Goal: Task Accomplishment & Management: Manage account settings

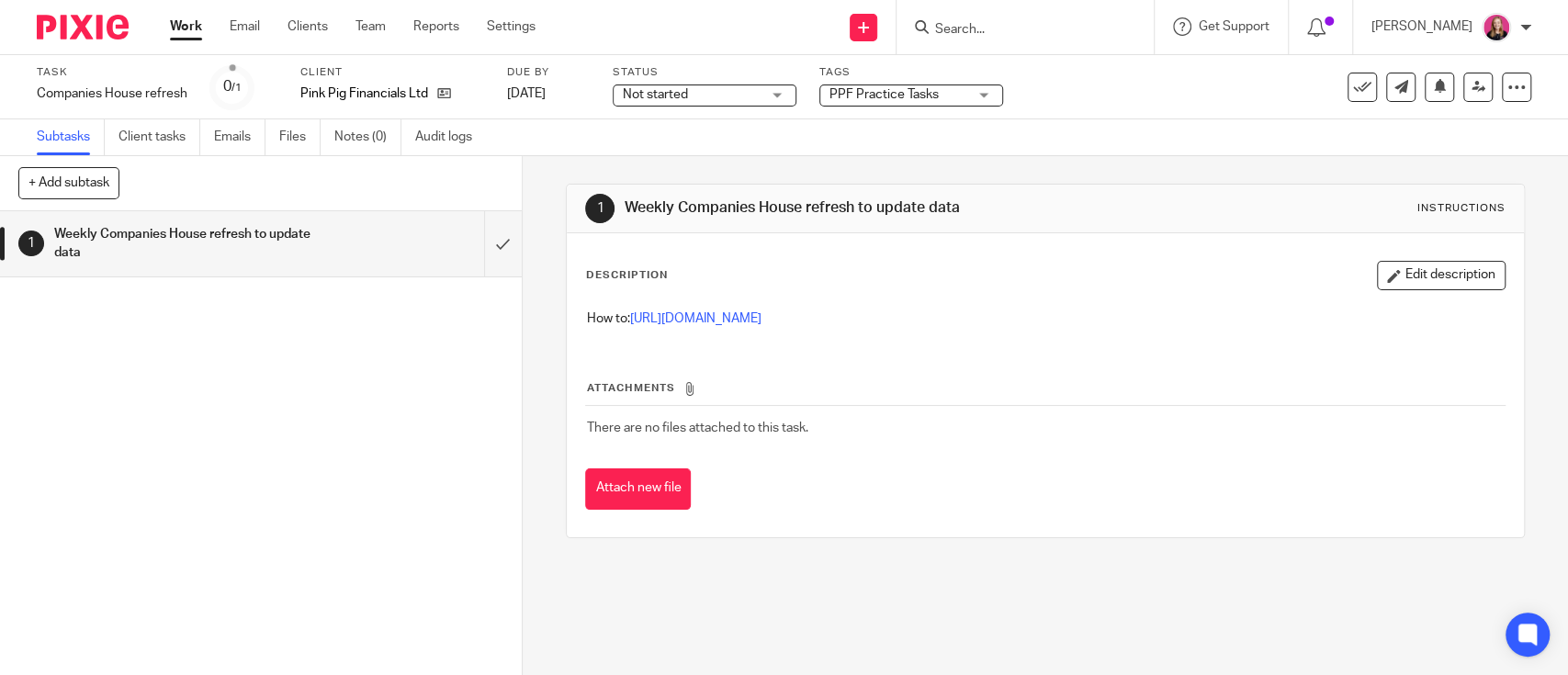
click at [172, 19] on link "Work" at bounding box center [186, 27] width 33 height 19
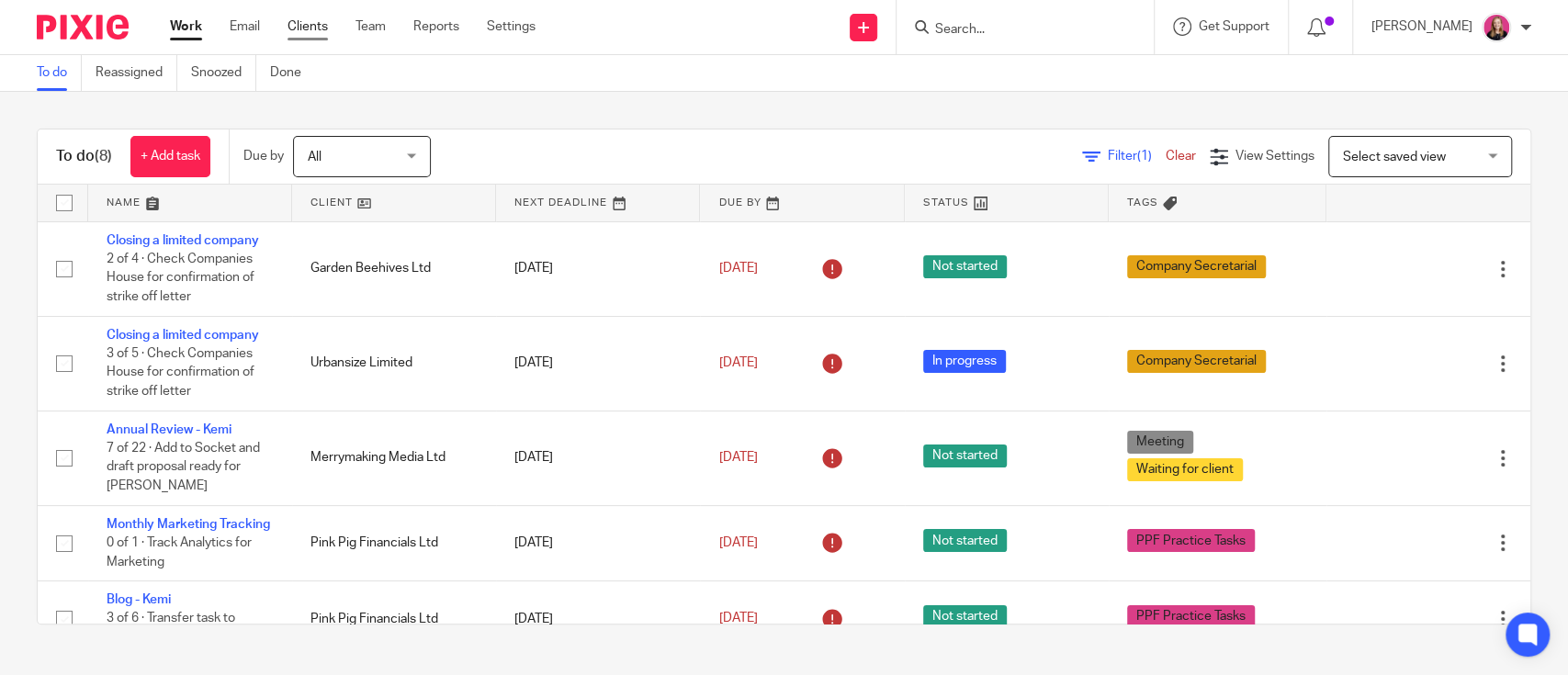
click at [312, 31] on link "Clients" at bounding box center [307, 27] width 41 height 19
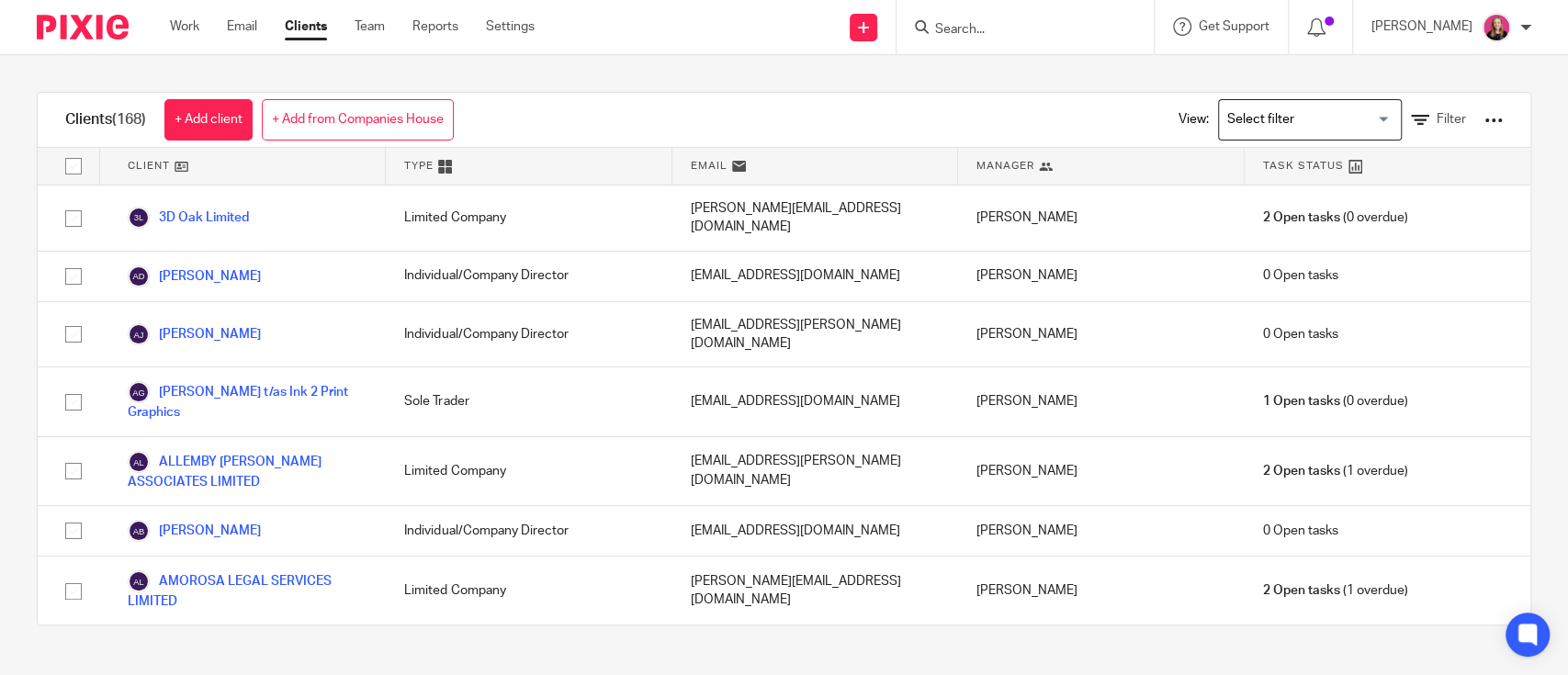
click at [1447, 130] on div "View: Loading... Filter" at bounding box center [1327, 120] width 352 height 54
click at [1485, 119] on div at bounding box center [1494, 120] width 19 height 19
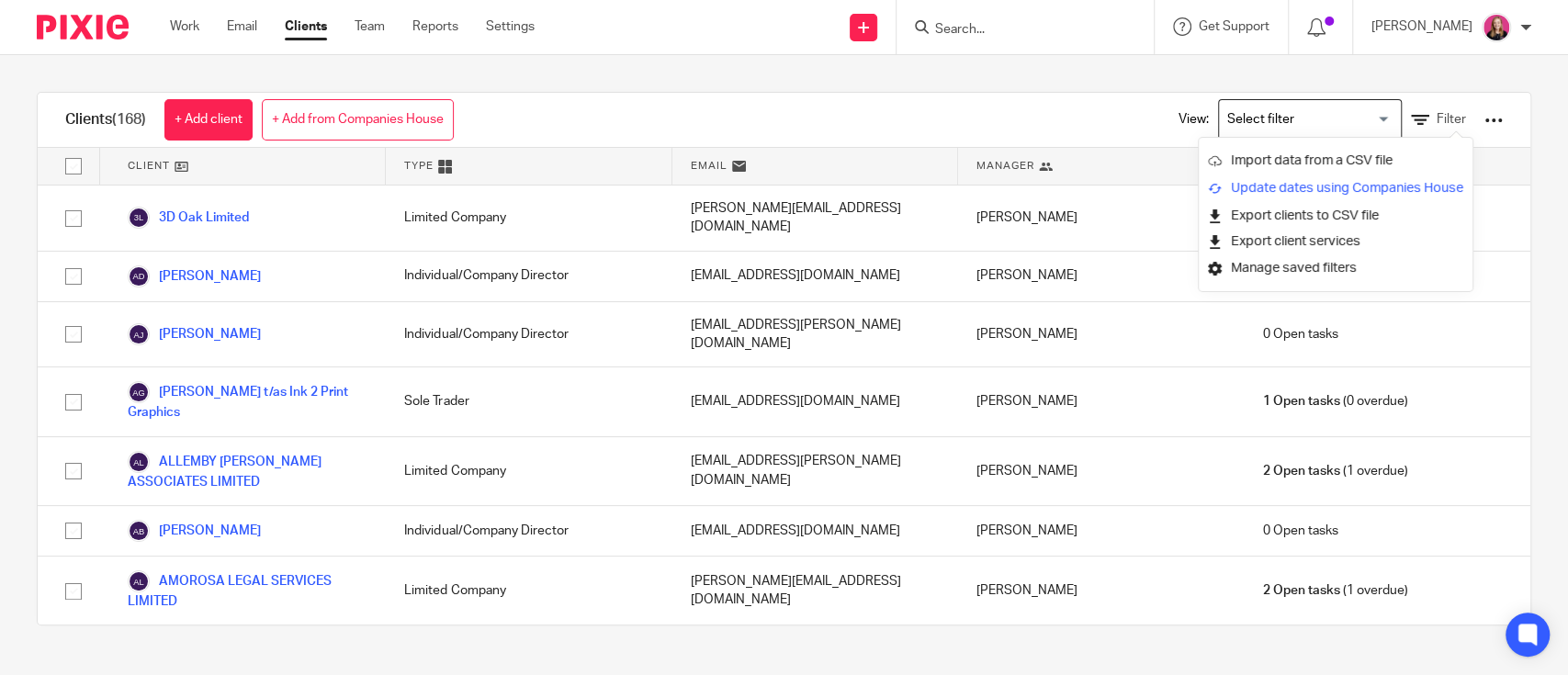
click at [1344, 182] on link "Update dates using Companies House" at bounding box center [1336, 189] width 255 height 28
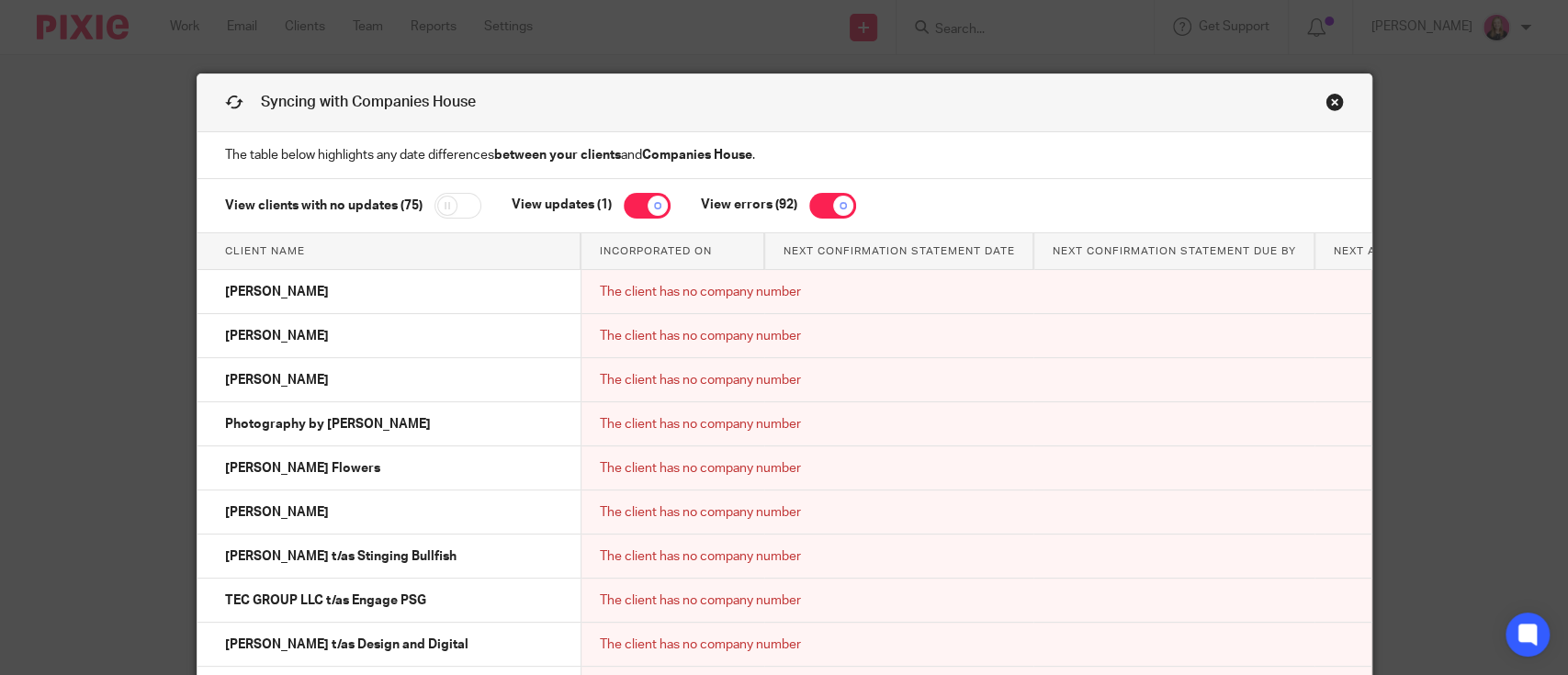
click at [831, 224] on div "View clients with no updates (75) View updates (1) View errors (92)" at bounding box center [784, 206] width 1174 height 54
click at [827, 209] on input "checkbox" at bounding box center [832, 206] width 46 height 26
checkbox input "false"
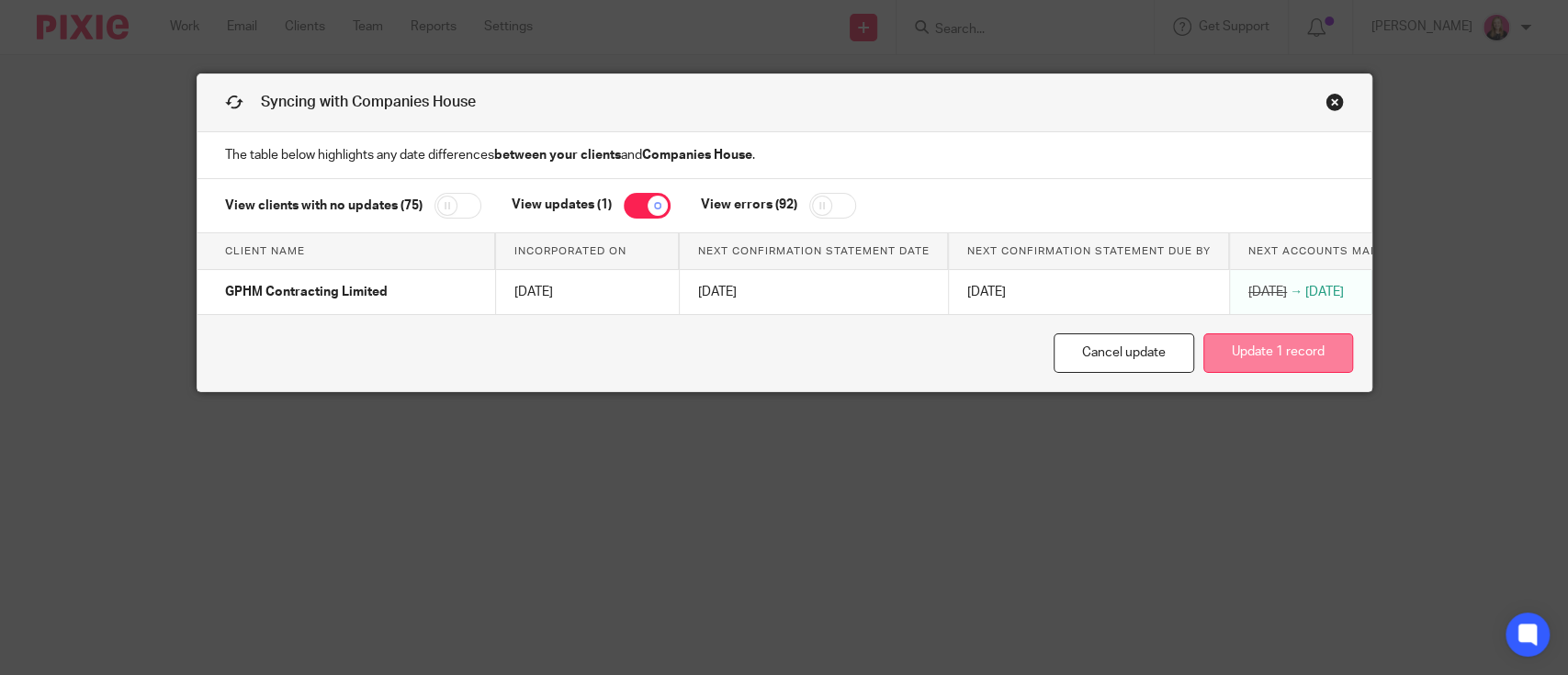
click at [1214, 373] on button "Update 1 record" at bounding box center [1277, 353] width 149 height 40
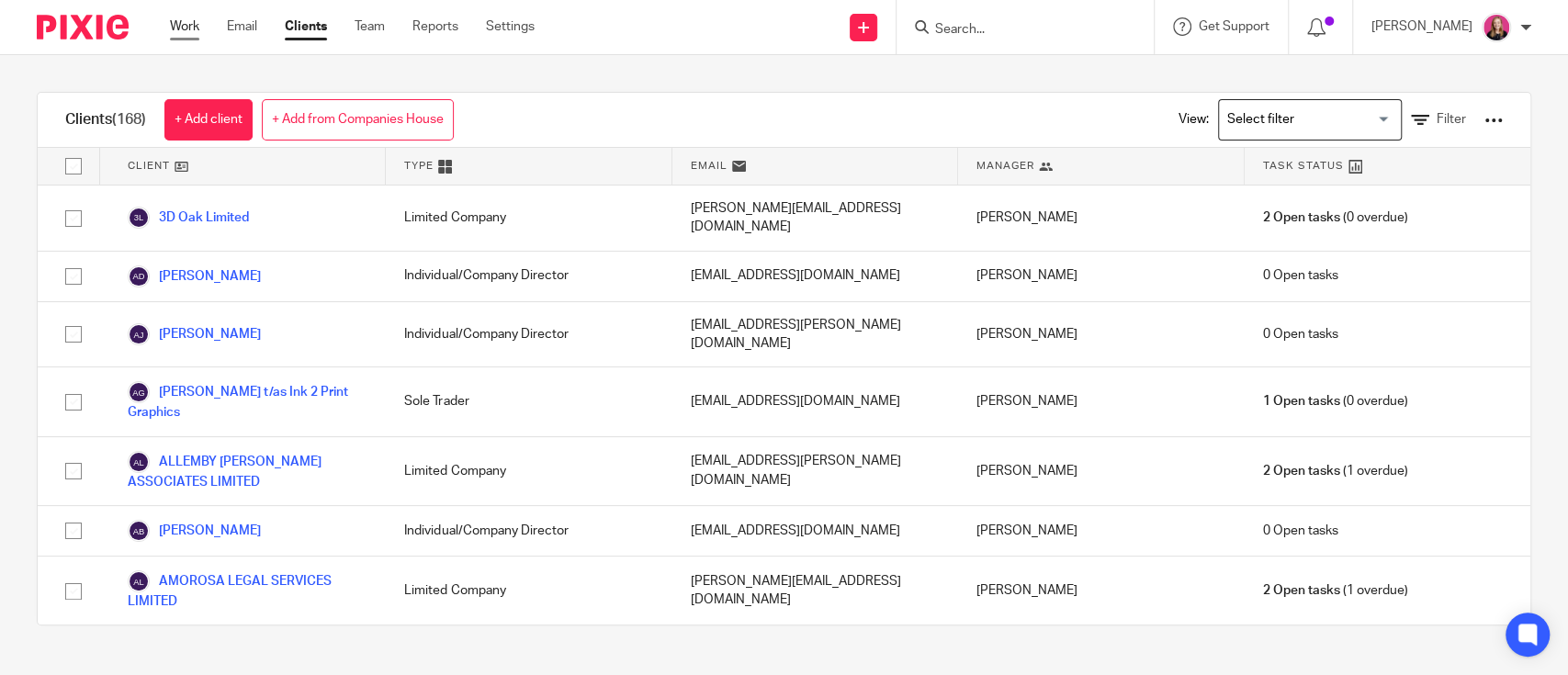
click at [171, 22] on link "Work" at bounding box center [185, 27] width 30 height 19
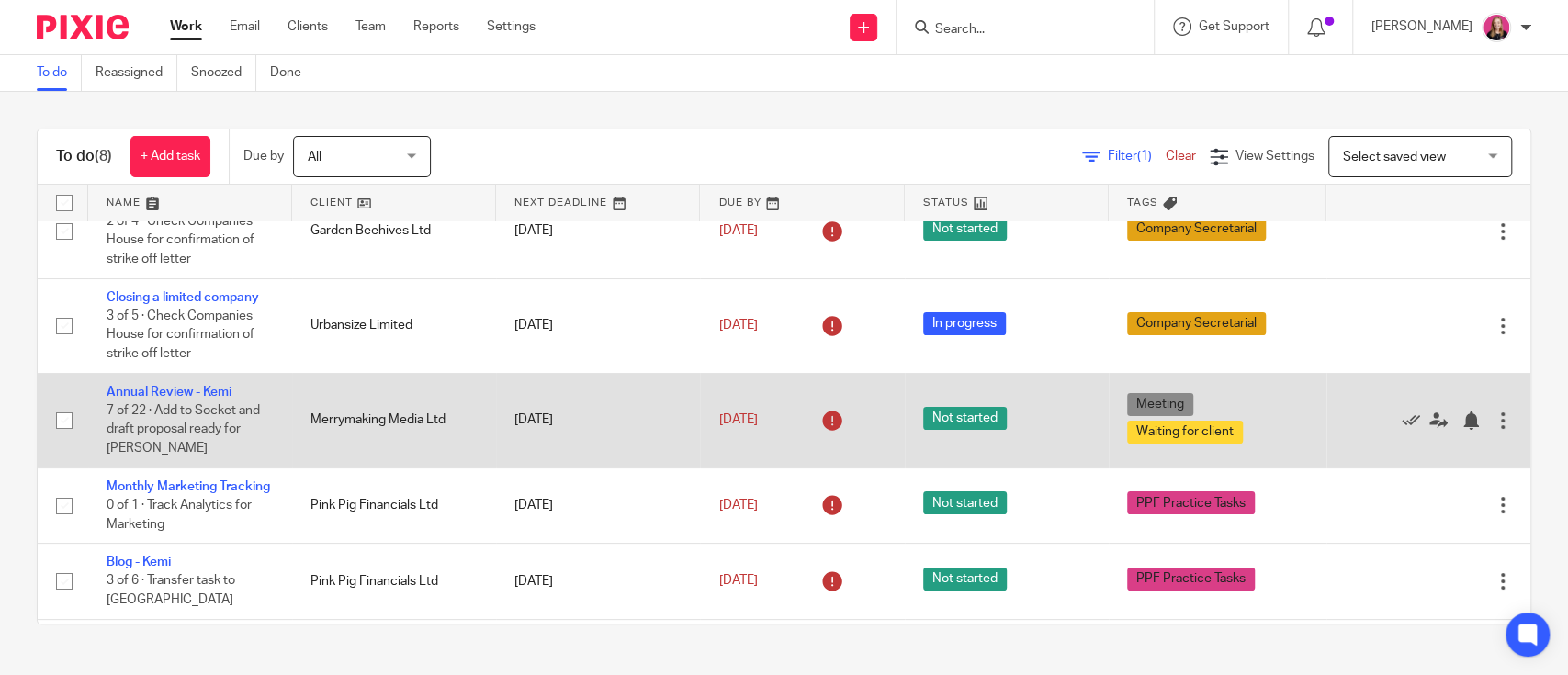
scroll to position [244, 0]
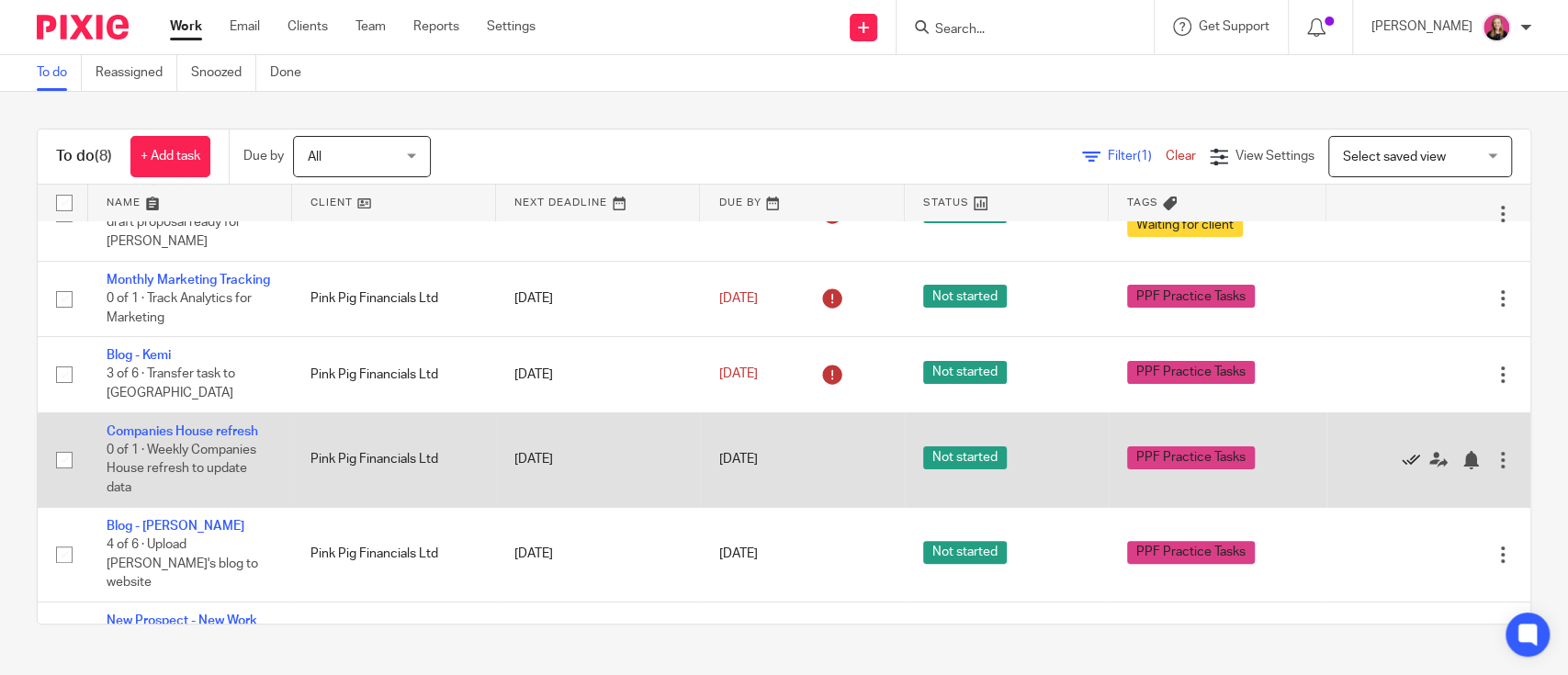
click at [1402, 469] on icon at bounding box center [1411, 460] width 19 height 19
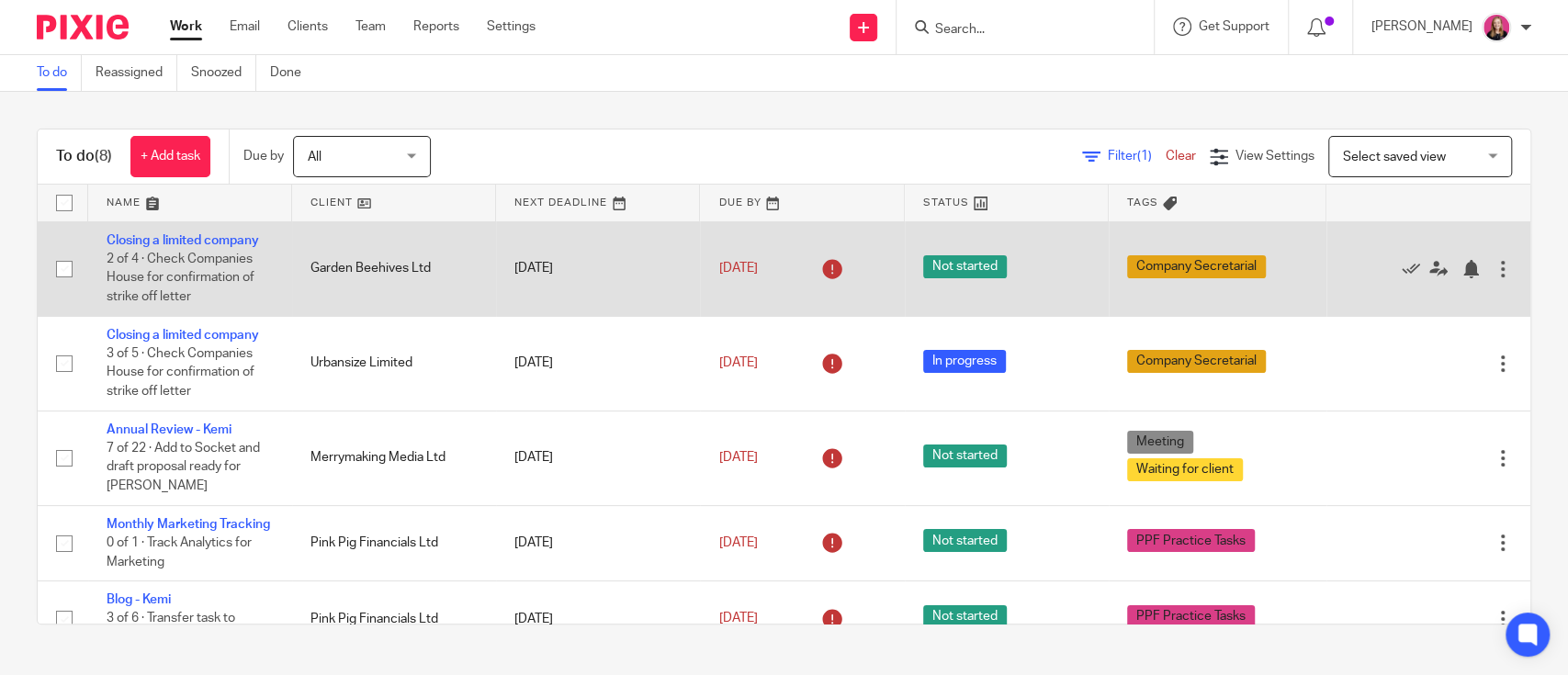
scroll to position [223, 0]
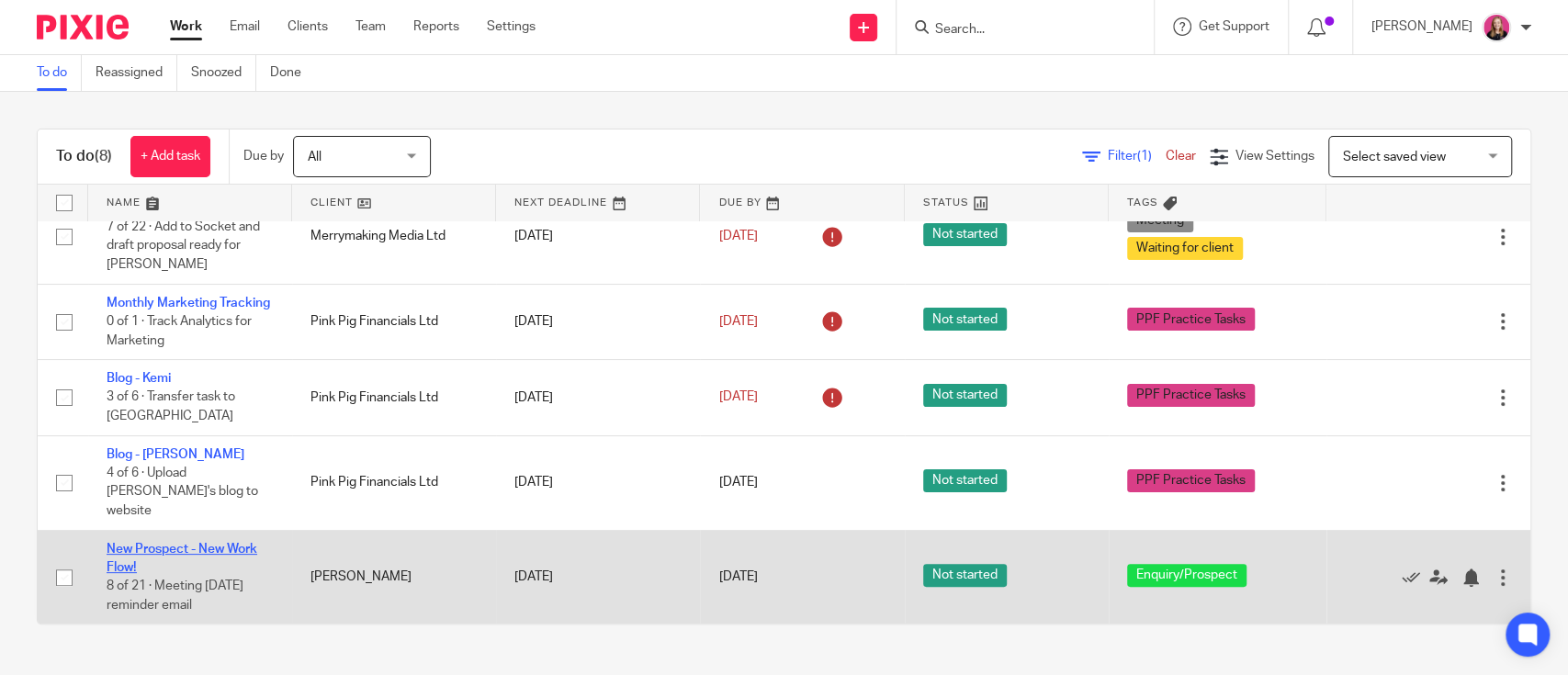
click at [229, 553] on link "New Prospect - New Work Flow!" at bounding box center [182, 558] width 150 height 32
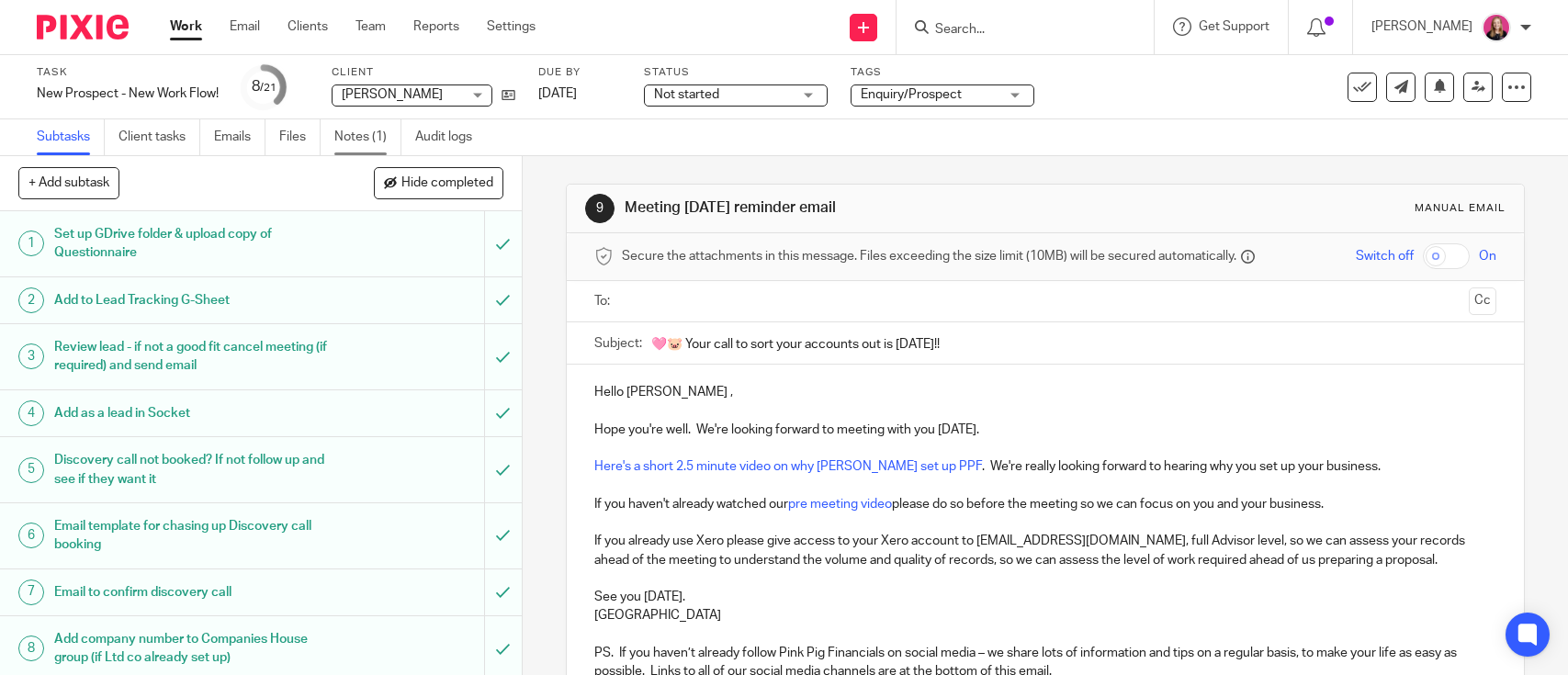
click at [371, 135] on link "Notes (1)" at bounding box center [368, 137] width 67 height 36
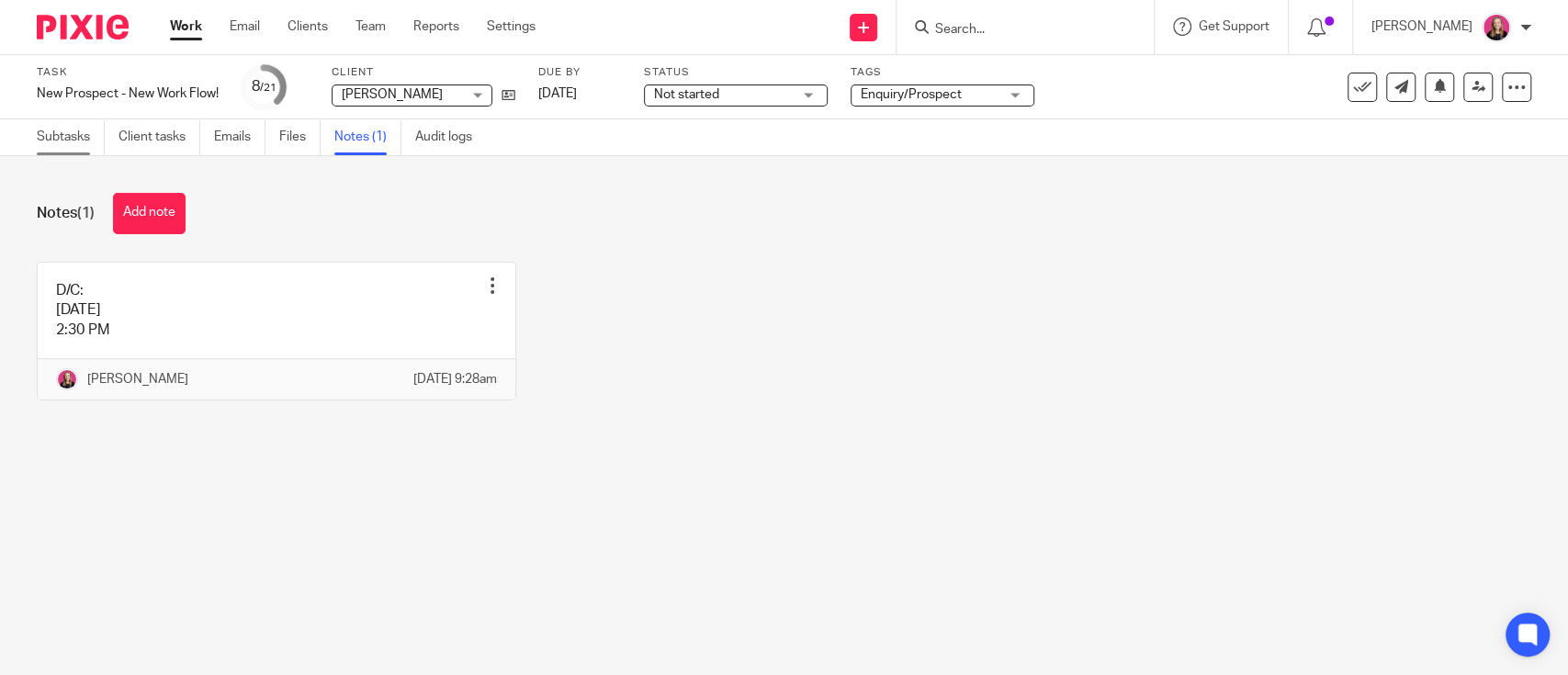
click at [58, 146] on link "Subtasks" at bounding box center [70, 137] width 68 height 36
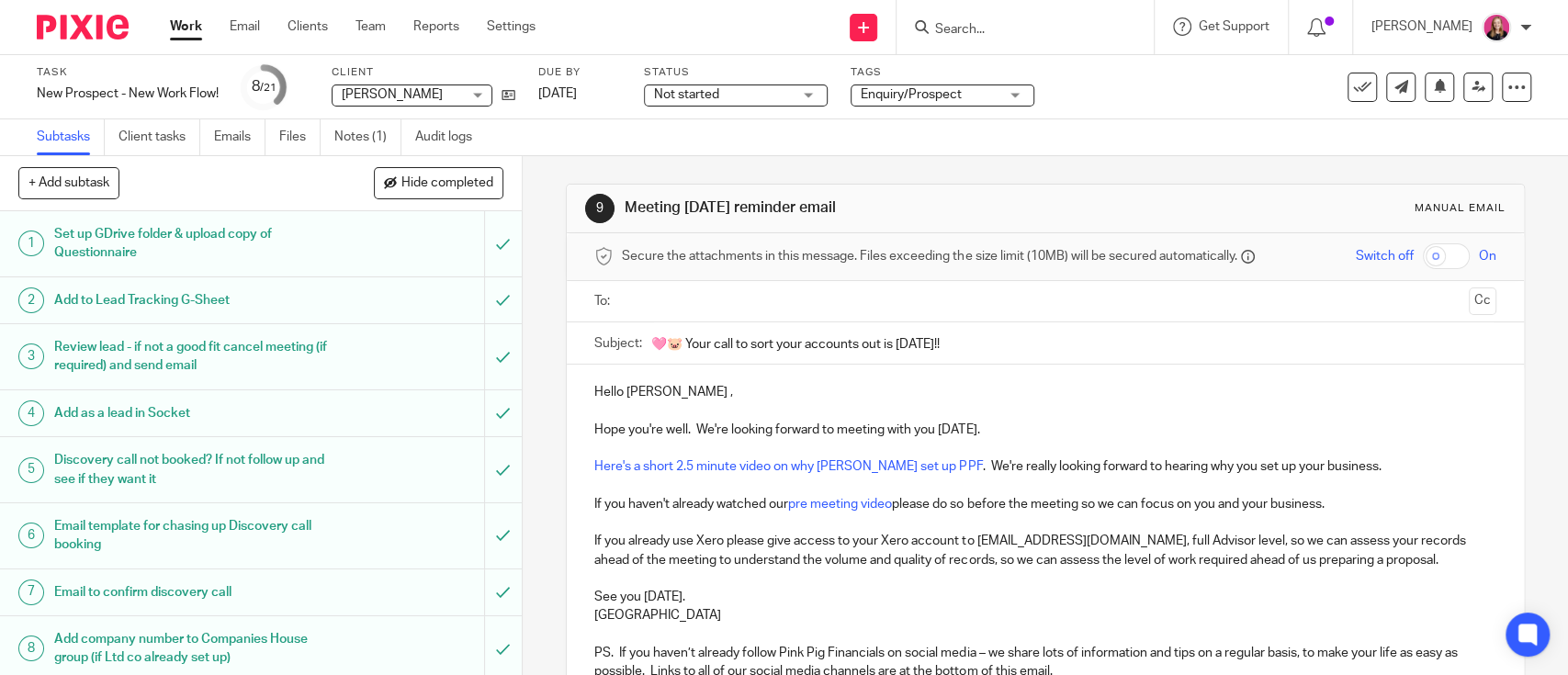
click at [756, 305] on input "text" at bounding box center [1045, 301] width 832 height 21
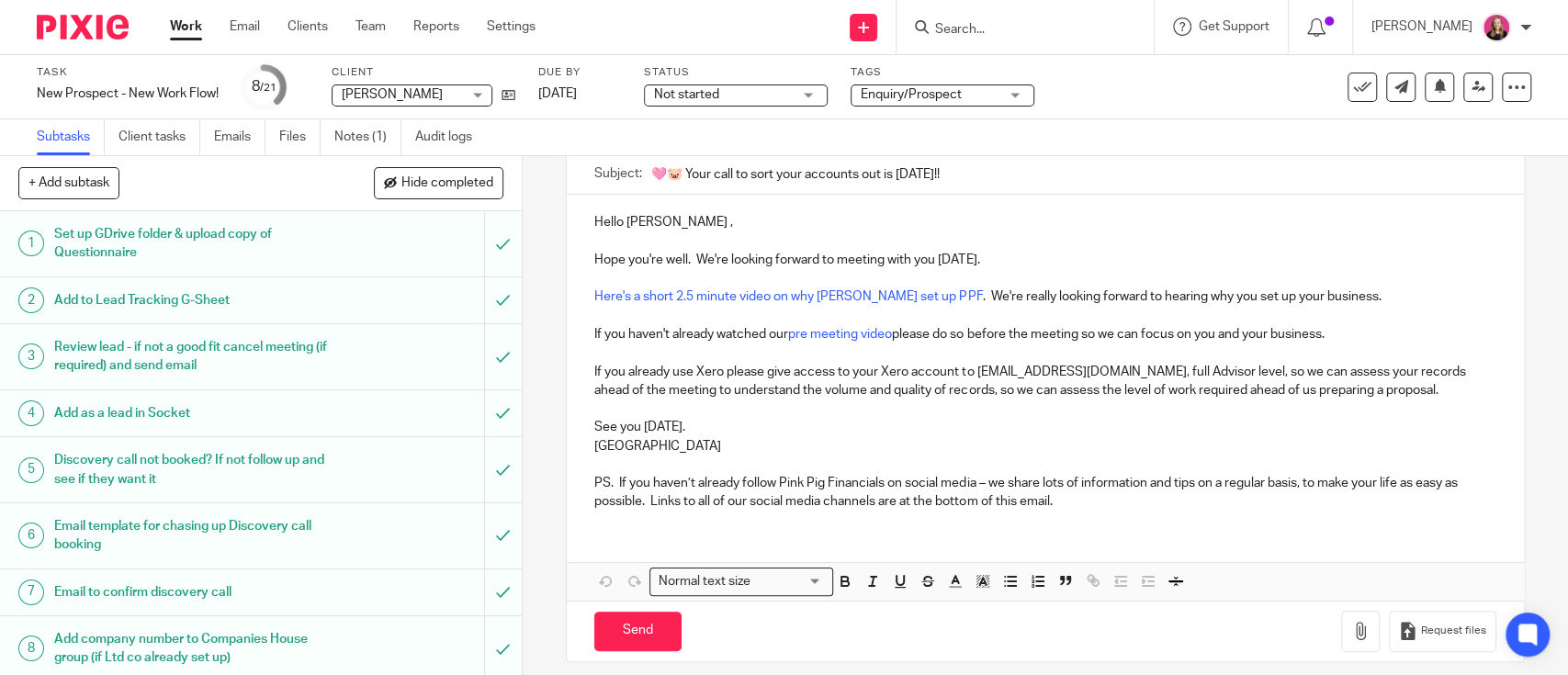
scroll to position [187, 0]
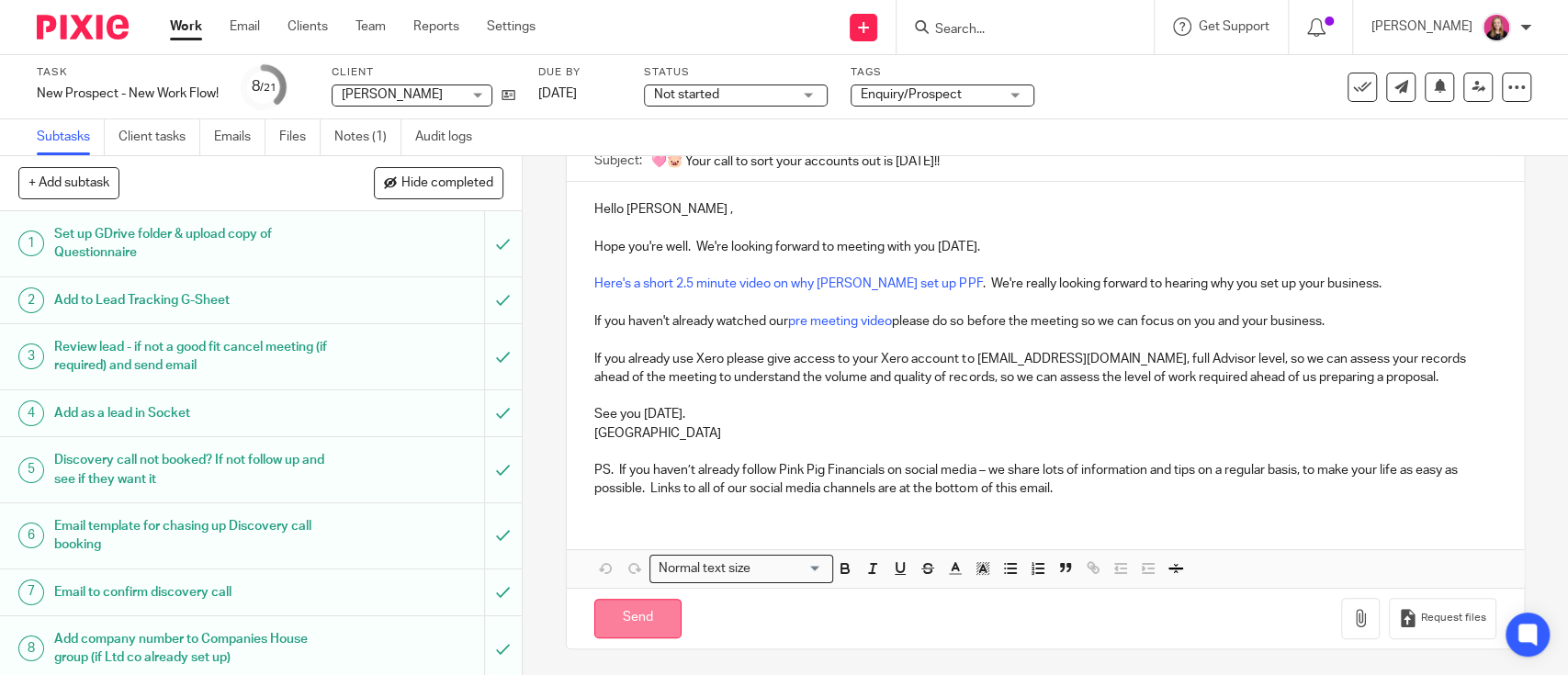
click at [642, 606] on input "Send" at bounding box center [638, 619] width 87 height 40
type input "Sent"
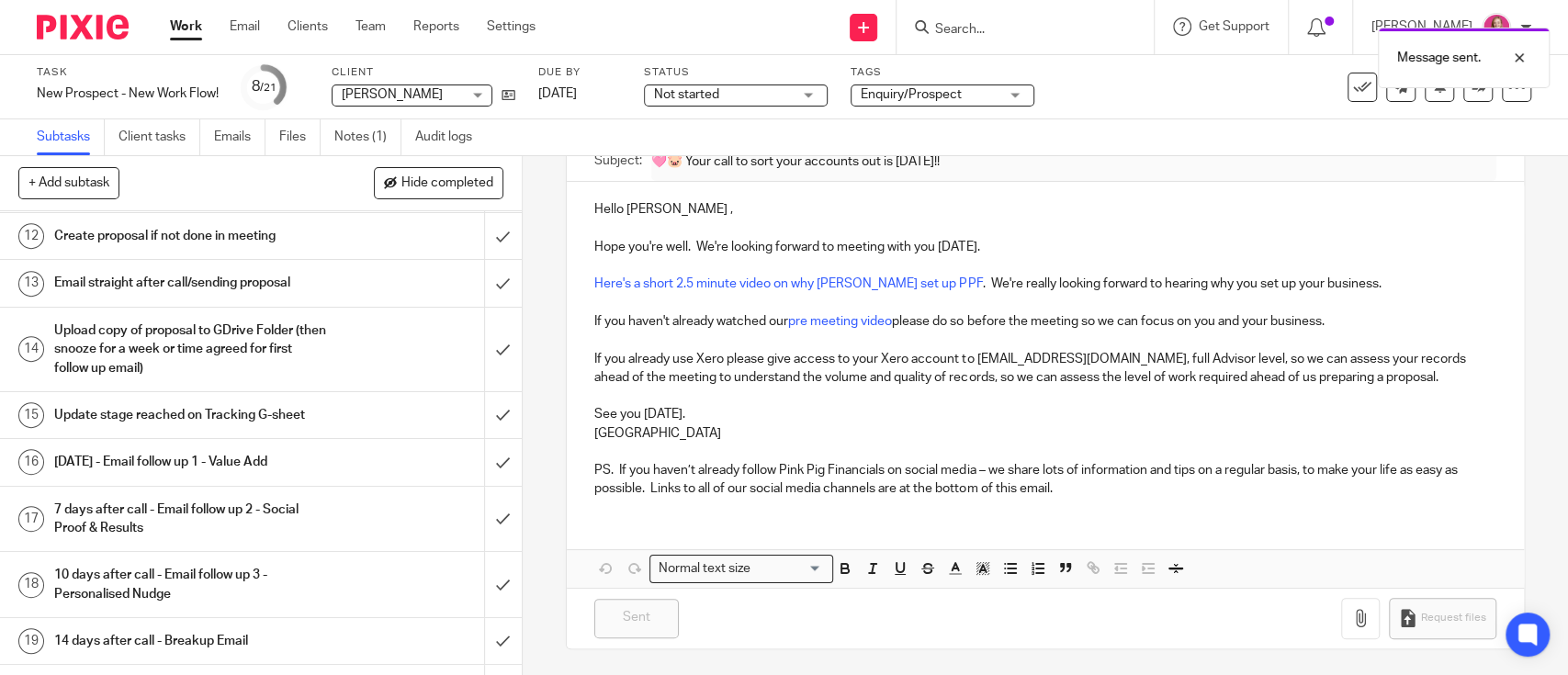
scroll to position [368, 0]
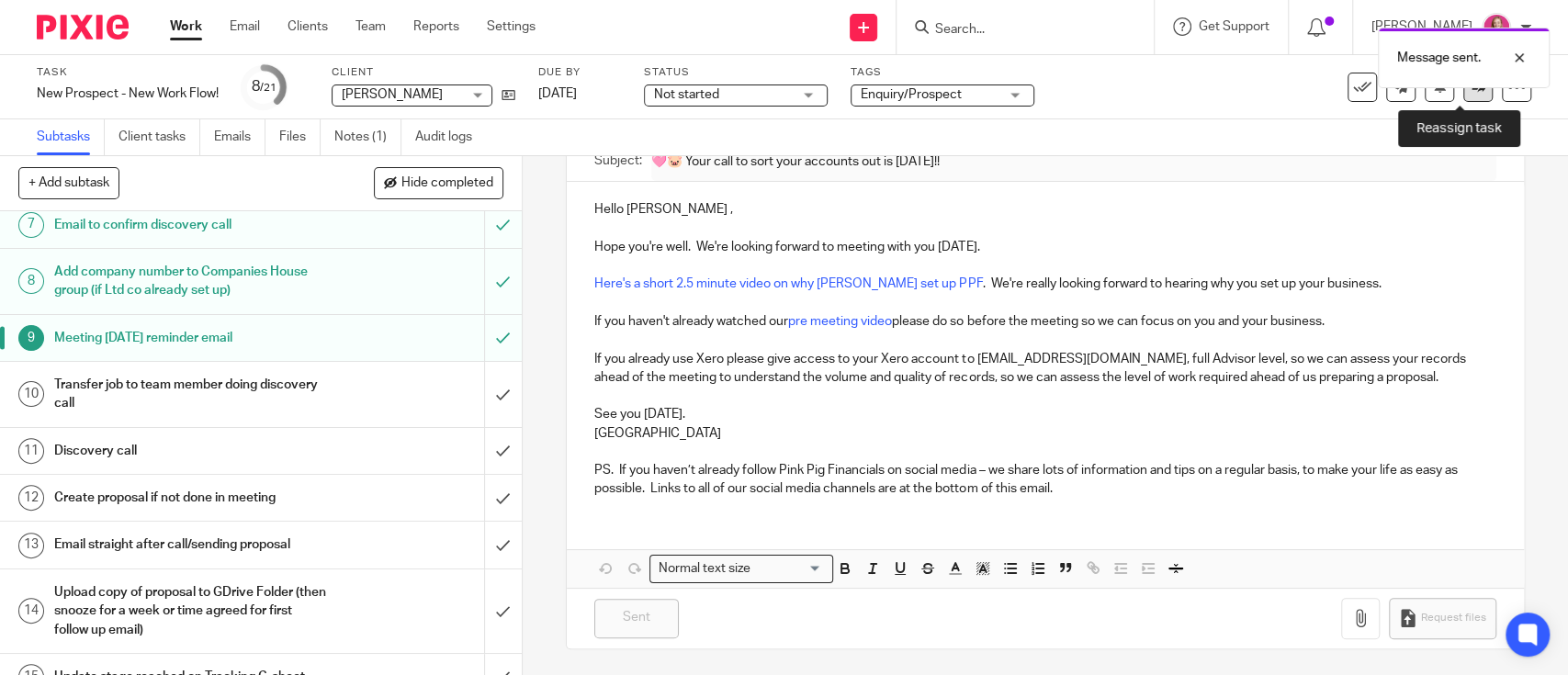
click at [1472, 93] on icon at bounding box center [1479, 87] width 14 height 14
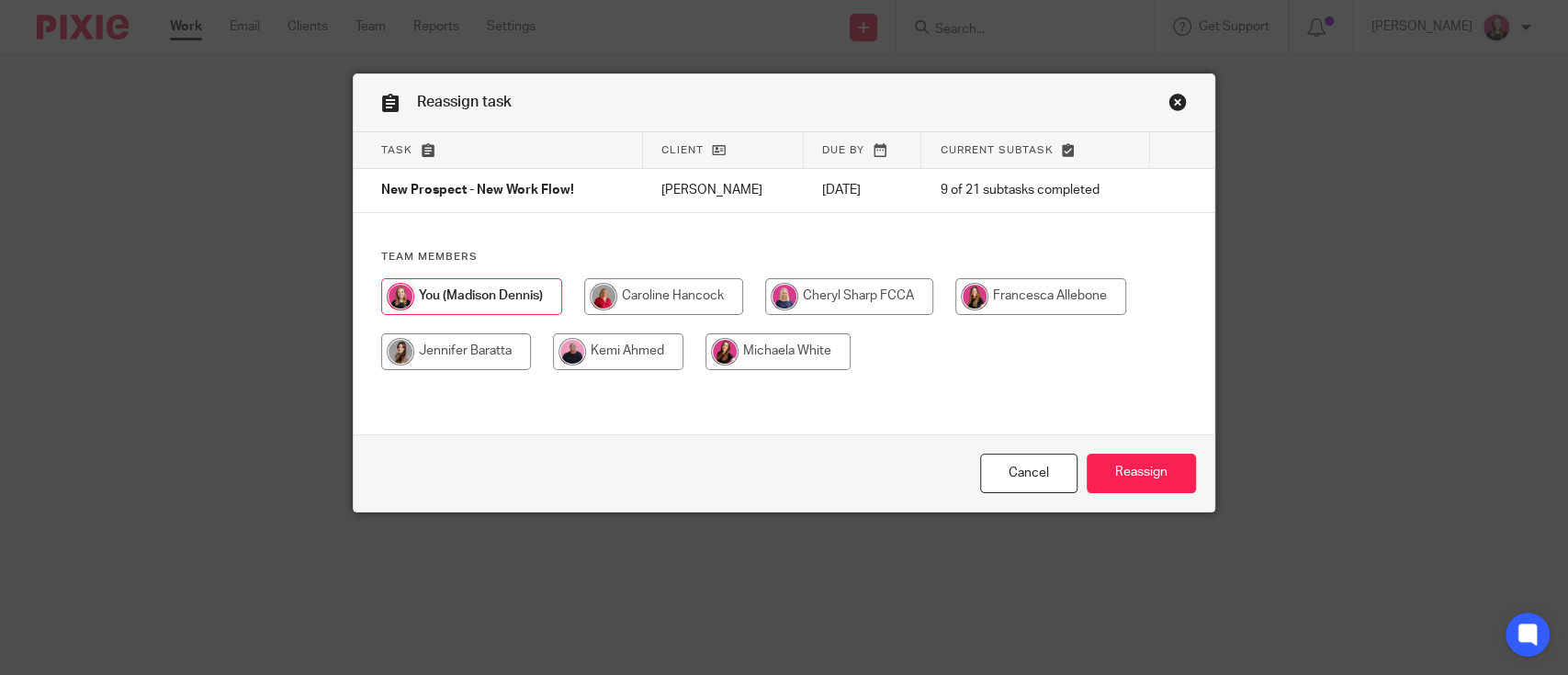
click at [867, 292] on input "radio" at bounding box center [849, 296] width 168 height 37
radio input "true"
click at [1131, 464] on input "Reassign" at bounding box center [1141, 473] width 110 height 40
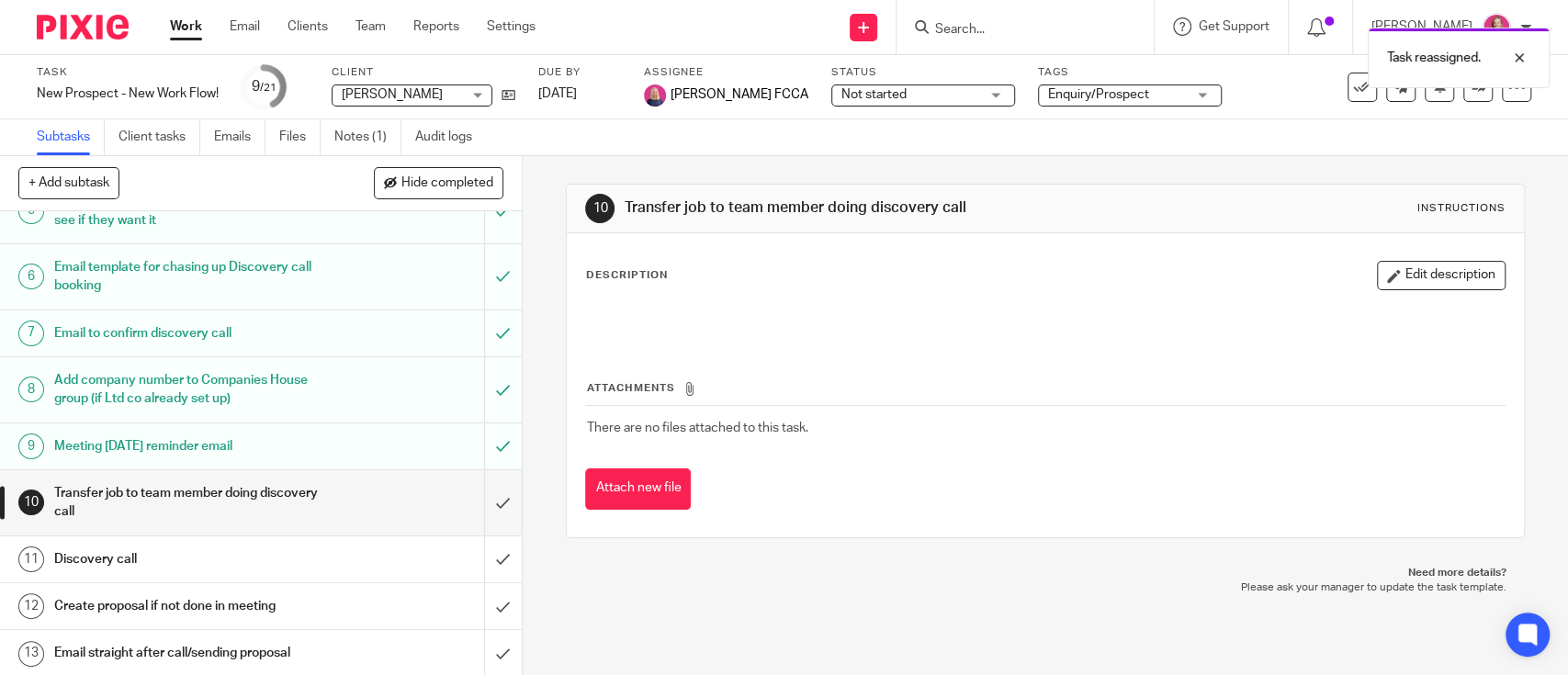
scroll to position [382, 0]
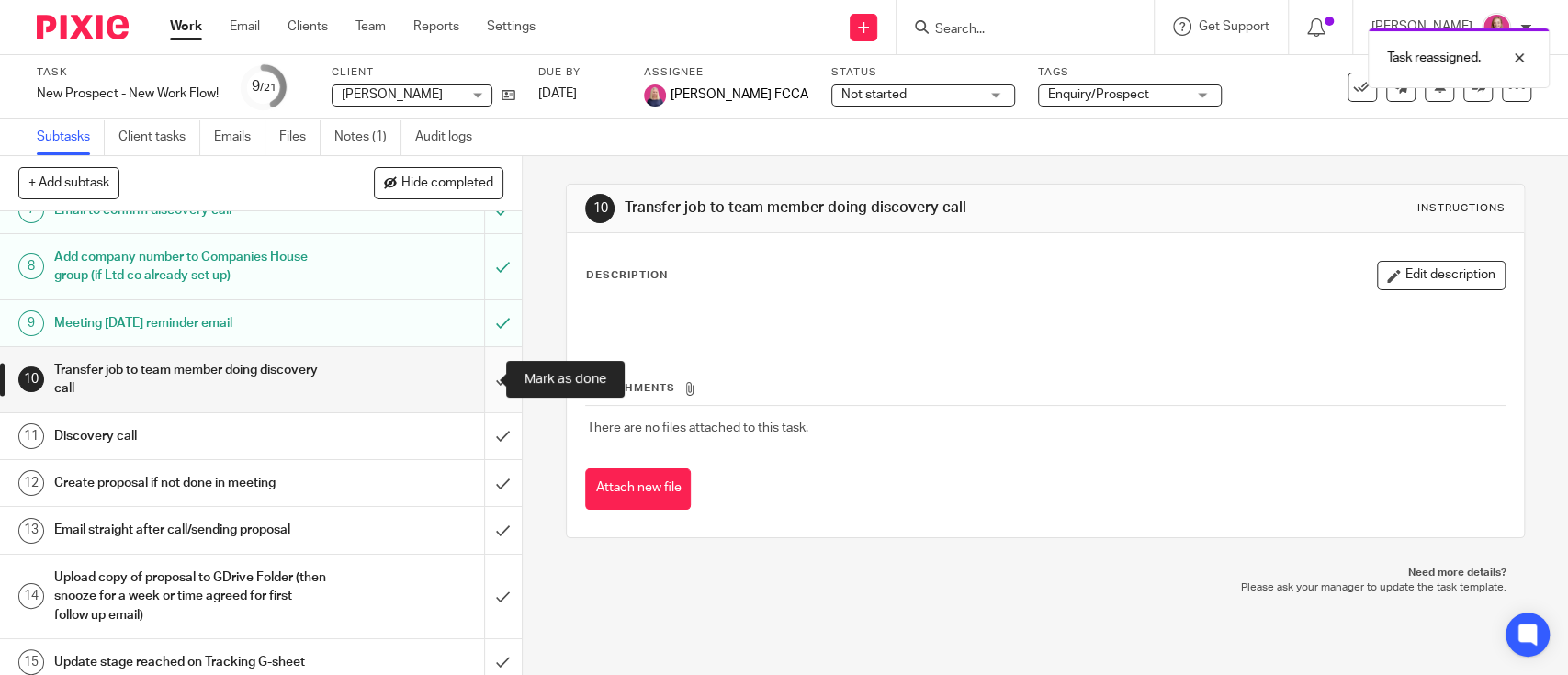
click at [478, 381] on input "submit" at bounding box center [261, 380] width 522 height 65
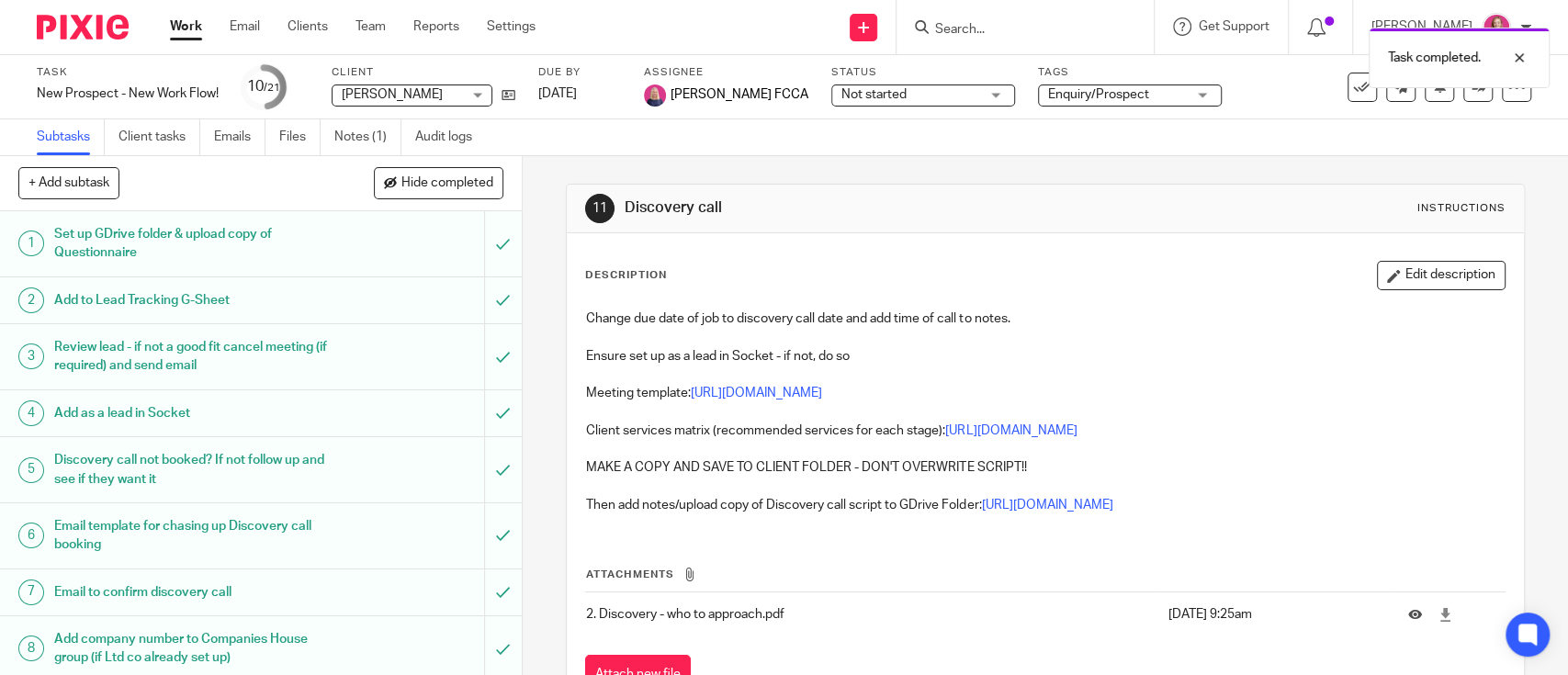
click at [189, 26] on link "Work" at bounding box center [186, 27] width 33 height 19
